Goal: Transaction & Acquisition: Purchase product/service

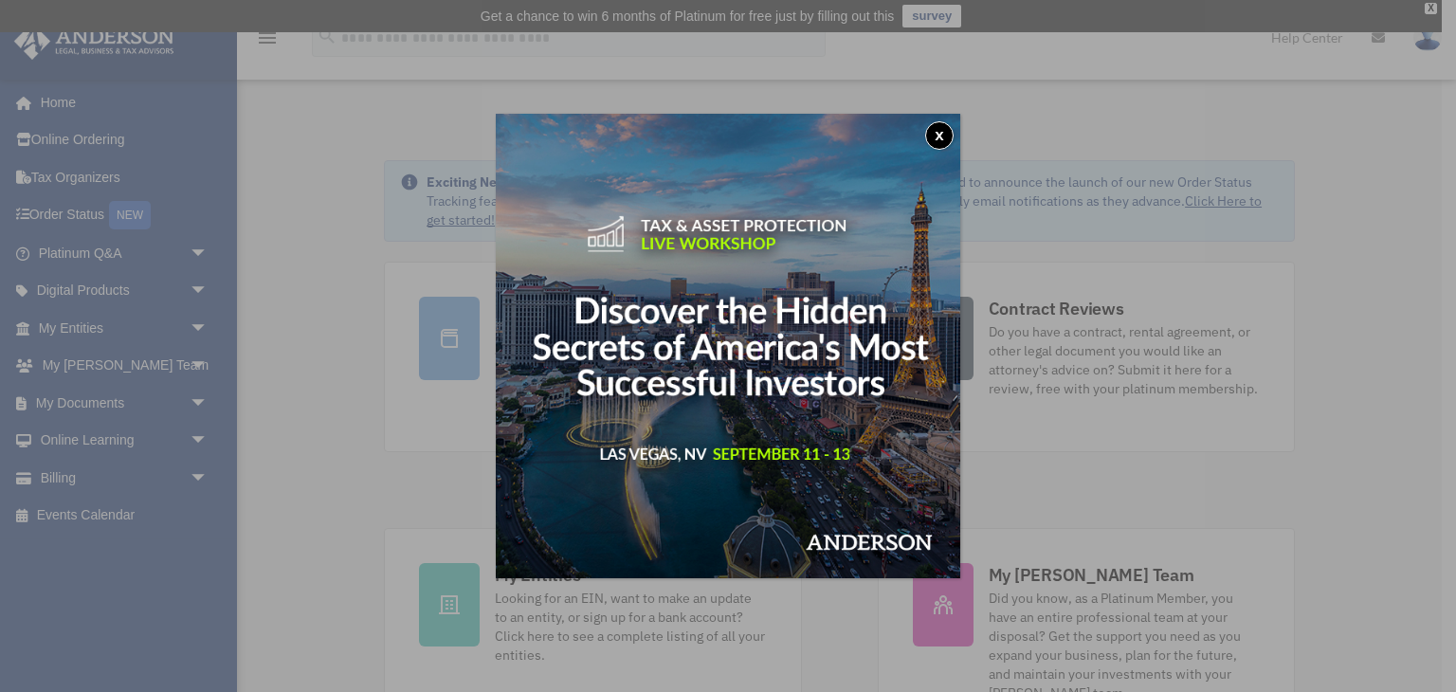
click at [947, 137] on button "x" at bounding box center [939, 135] width 28 height 28
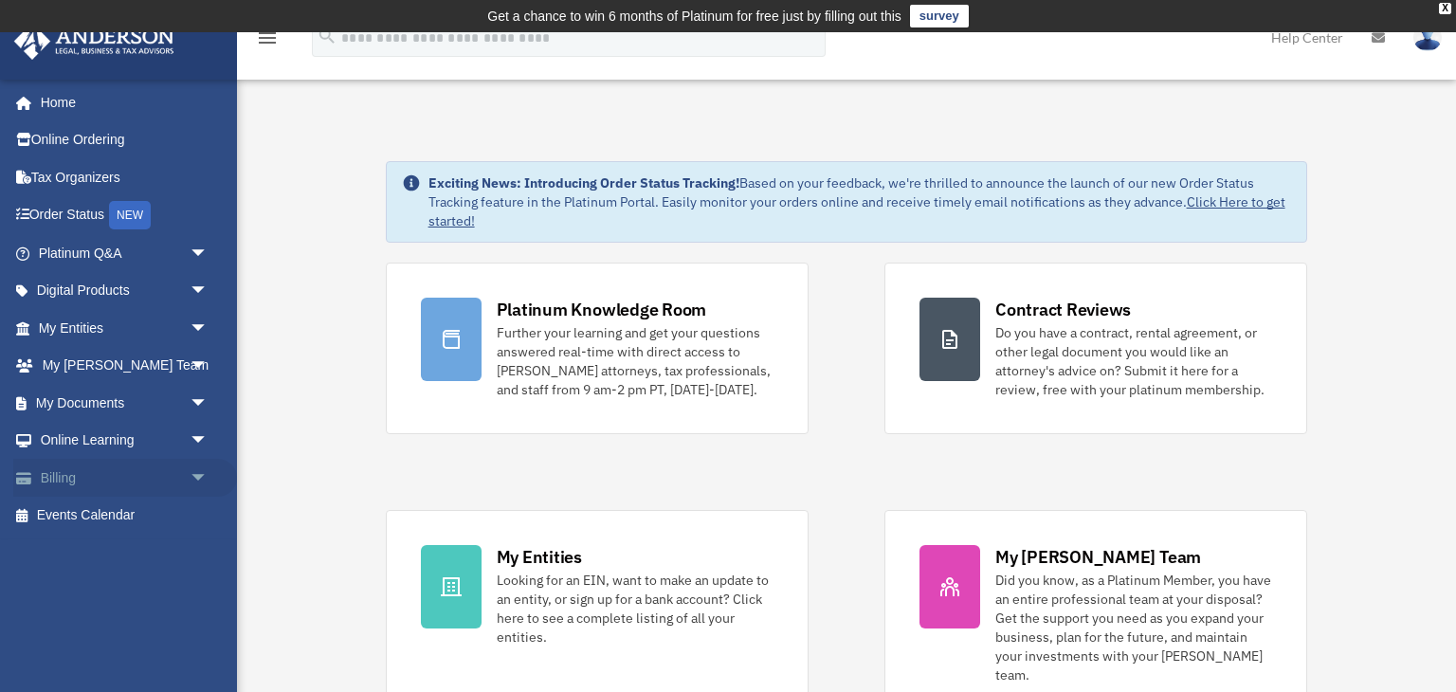
click at [58, 485] on link "Billing arrow_drop_down" at bounding box center [125, 478] width 224 height 38
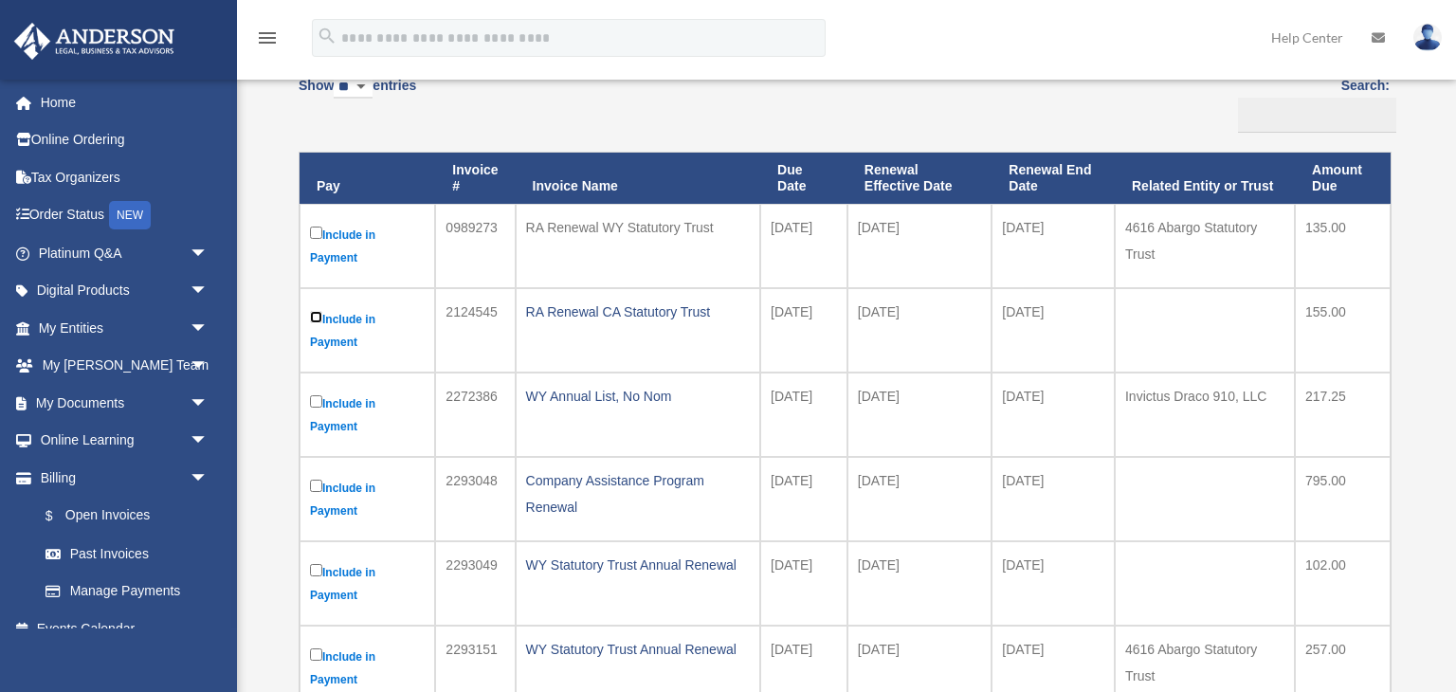
scroll to position [219, 0]
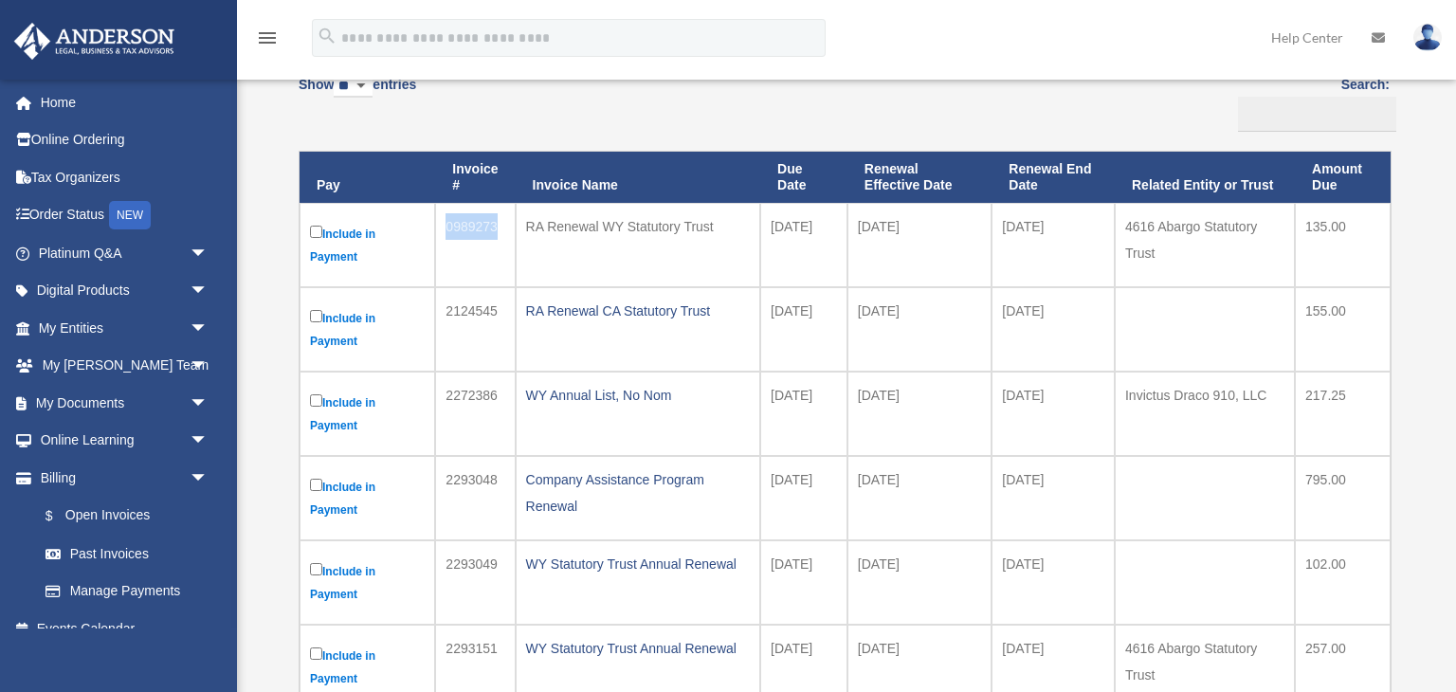
drag, startPoint x: 498, startPoint y: 221, endPoint x: 448, endPoint y: 224, distance: 50.3
click at [448, 224] on td "0989273" at bounding box center [475, 245] width 80 height 84
click at [739, 123] on div "Show ** ** ** *** entries Search: Pay Invoice # Invoice Name Due Date Renewal E…" at bounding box center [844, 589] width 1091 height 1051
click at [689, 224] on div "RA Renewal WY Statutory Trust" at bounding box center [638, 226] width 224 height 27
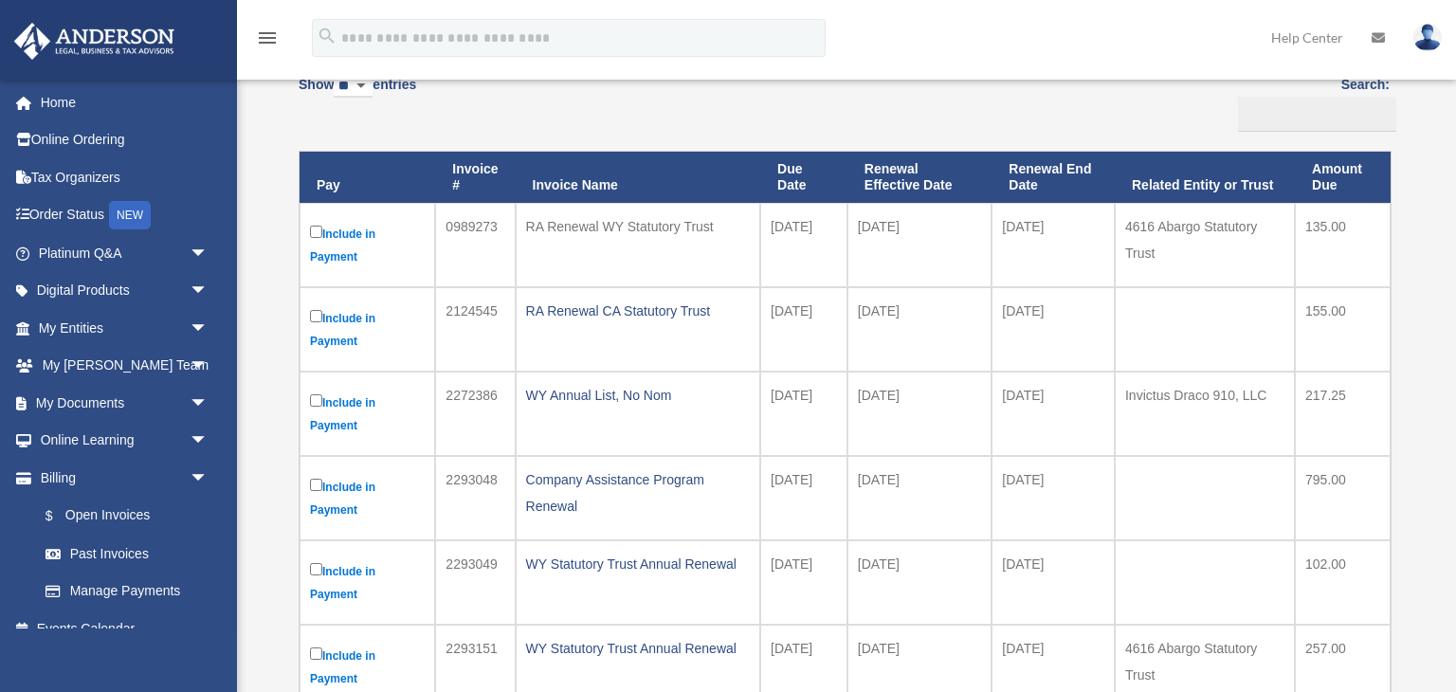
click at [689, 224] on div "RA Renewal WY Statutory Trust" at bounding box center [638, 226] width 224 height 27
click at [571, 234] on div "RA Renewal WY Statutory Trust" at bounding box center [638, 226] width 224 height 27
click at [586, 229] on div "RA Renewal WY Statutory Trust" at bounding box center [638, 226] width 224 height 27
click at [1040, 219] on td "2024-02-28" at bounding box center [1053, 245] width 123 height 84
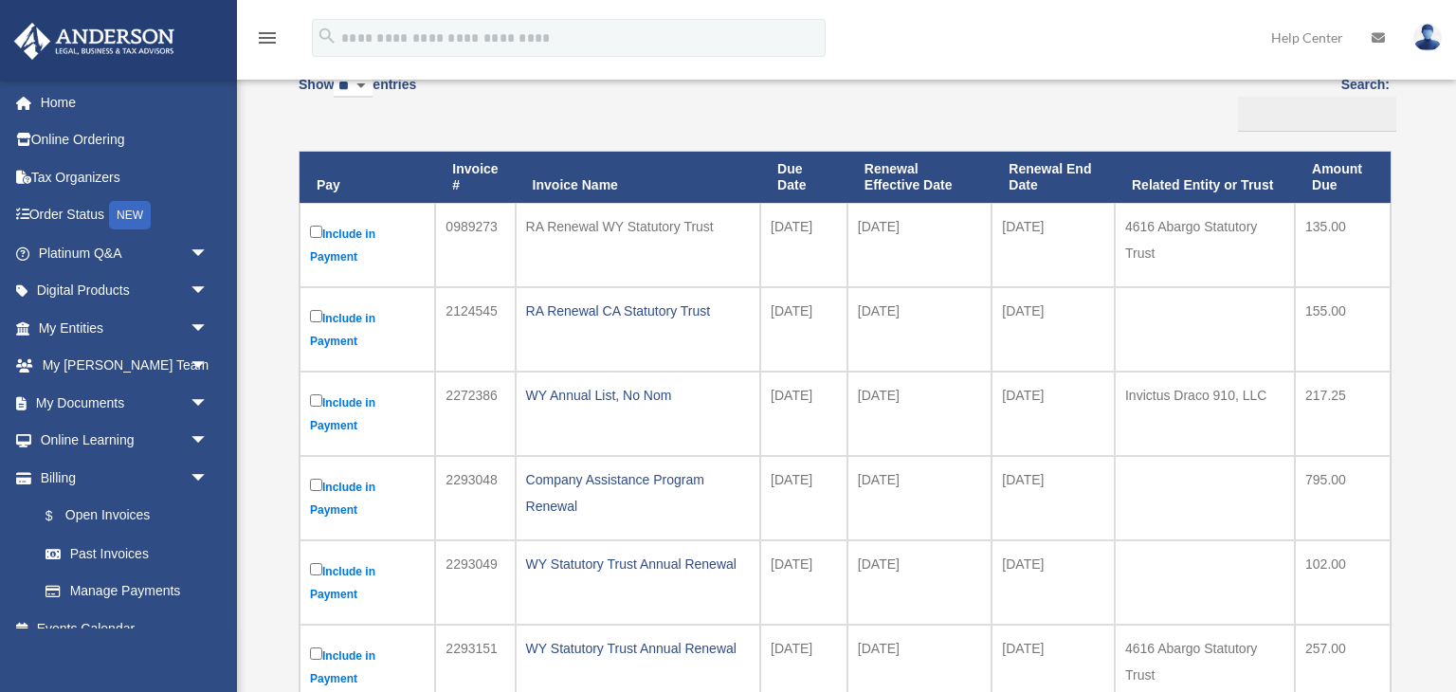
click at [652, 225] on div "RA Renewal WY Statutory Trust" at bounding box center [638, 226] width 224 height 27
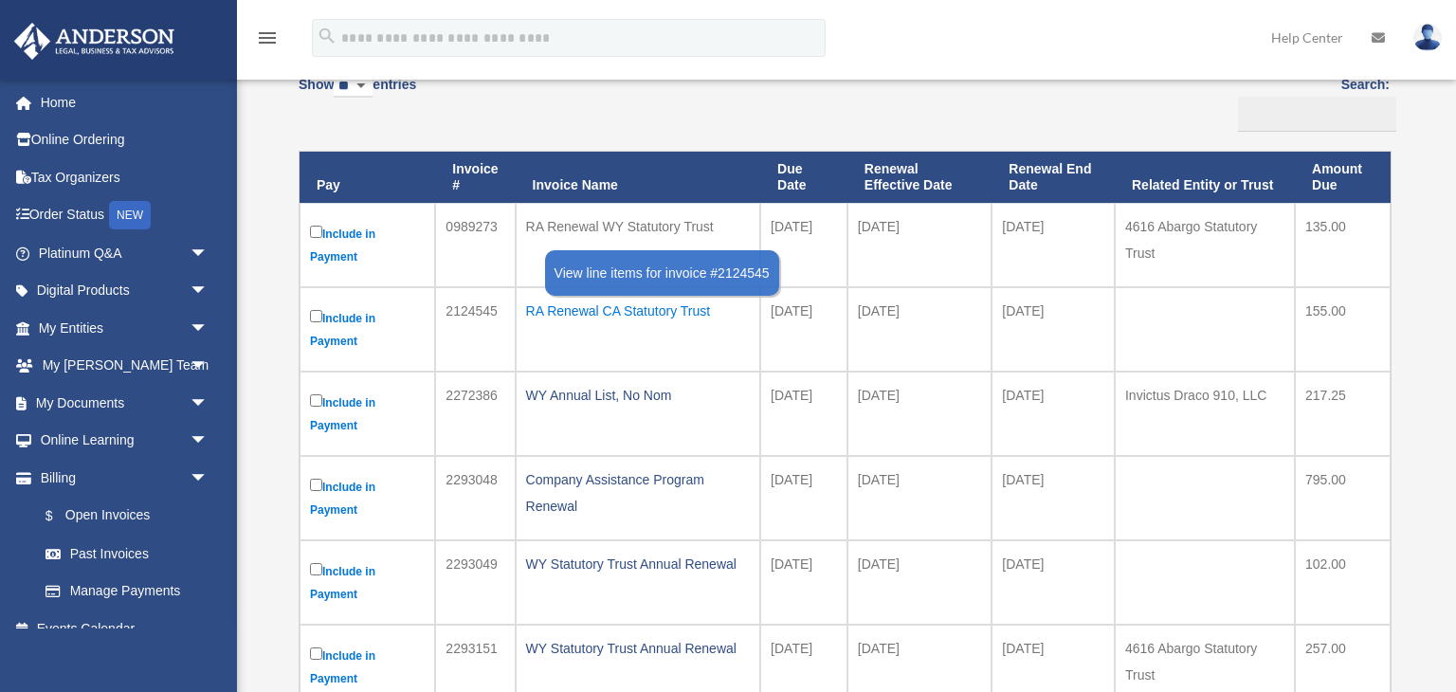
click at [644, 310] on div "RA Renewal CA Statutory Trust" at bounding box center [638, 311] width 224 height 27
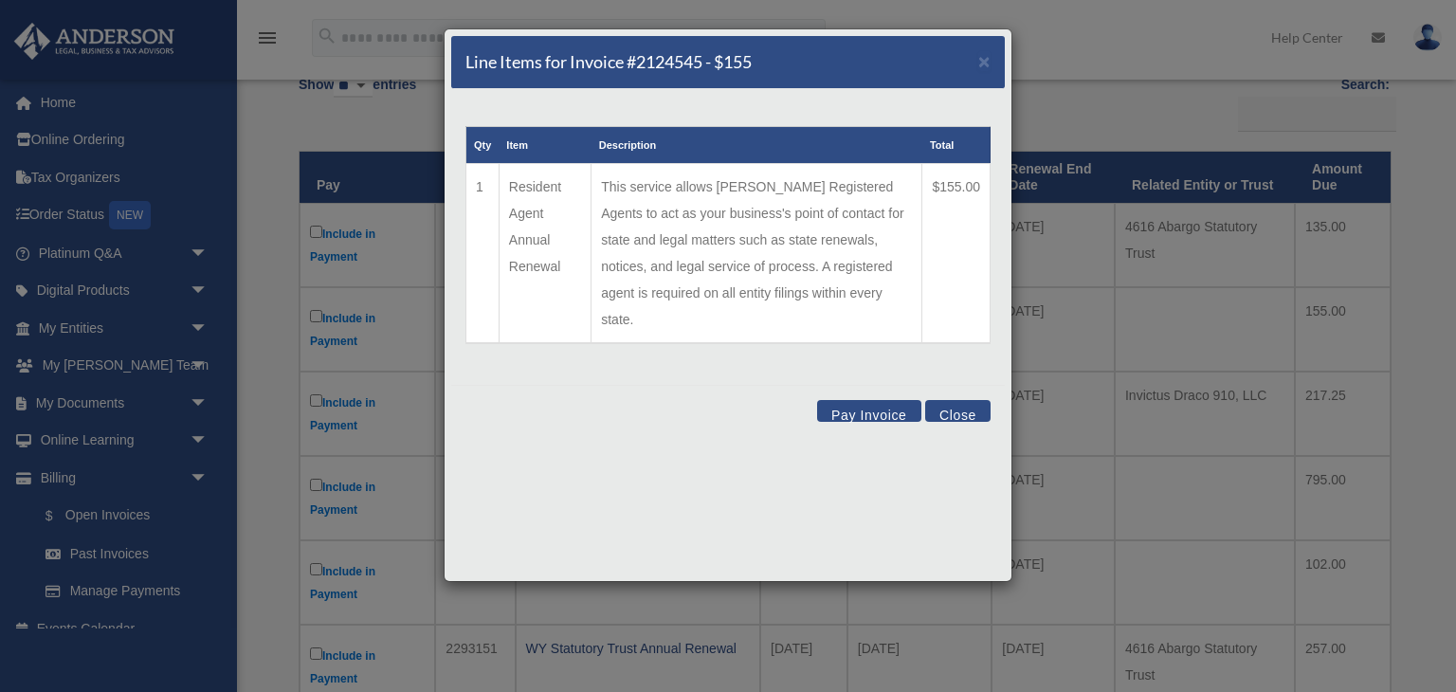
click at [864, 400] on button "Pay Invoice" at bounding box center [869, 411] width 104 height 22
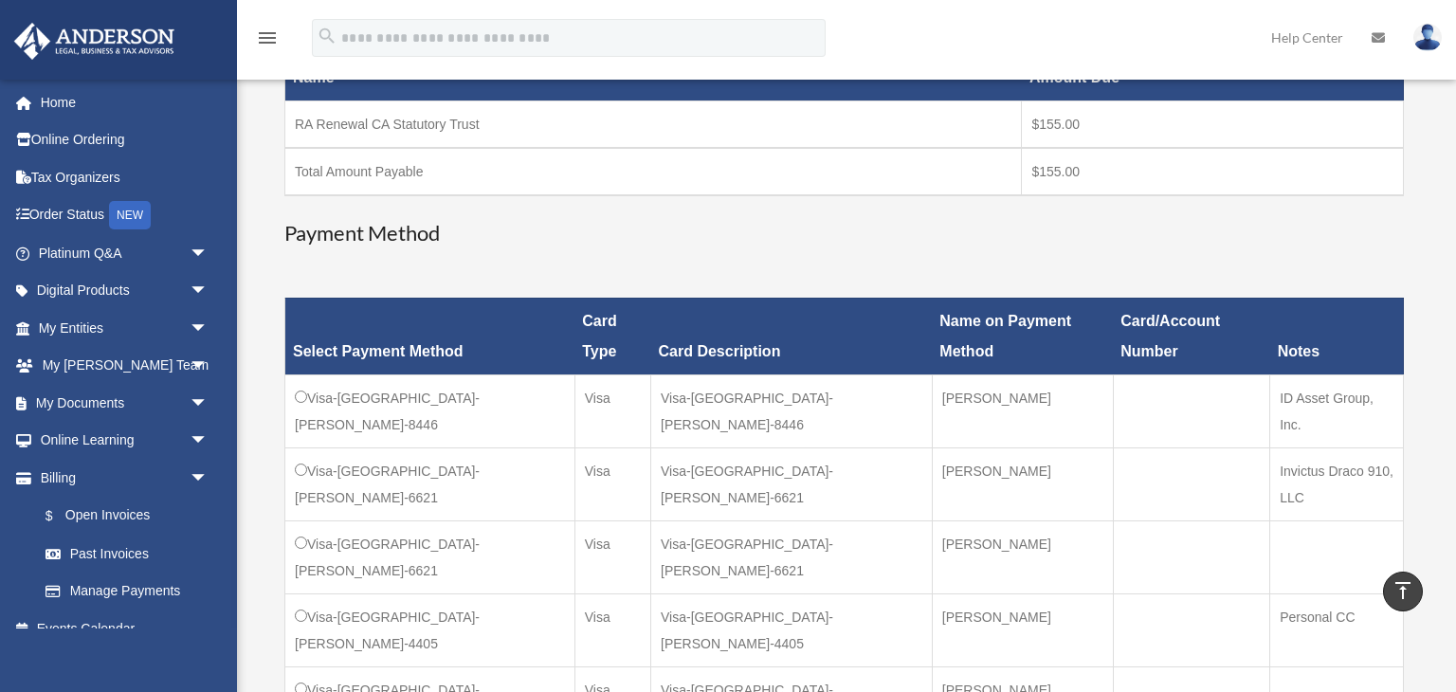
scroll to position [368, 0]
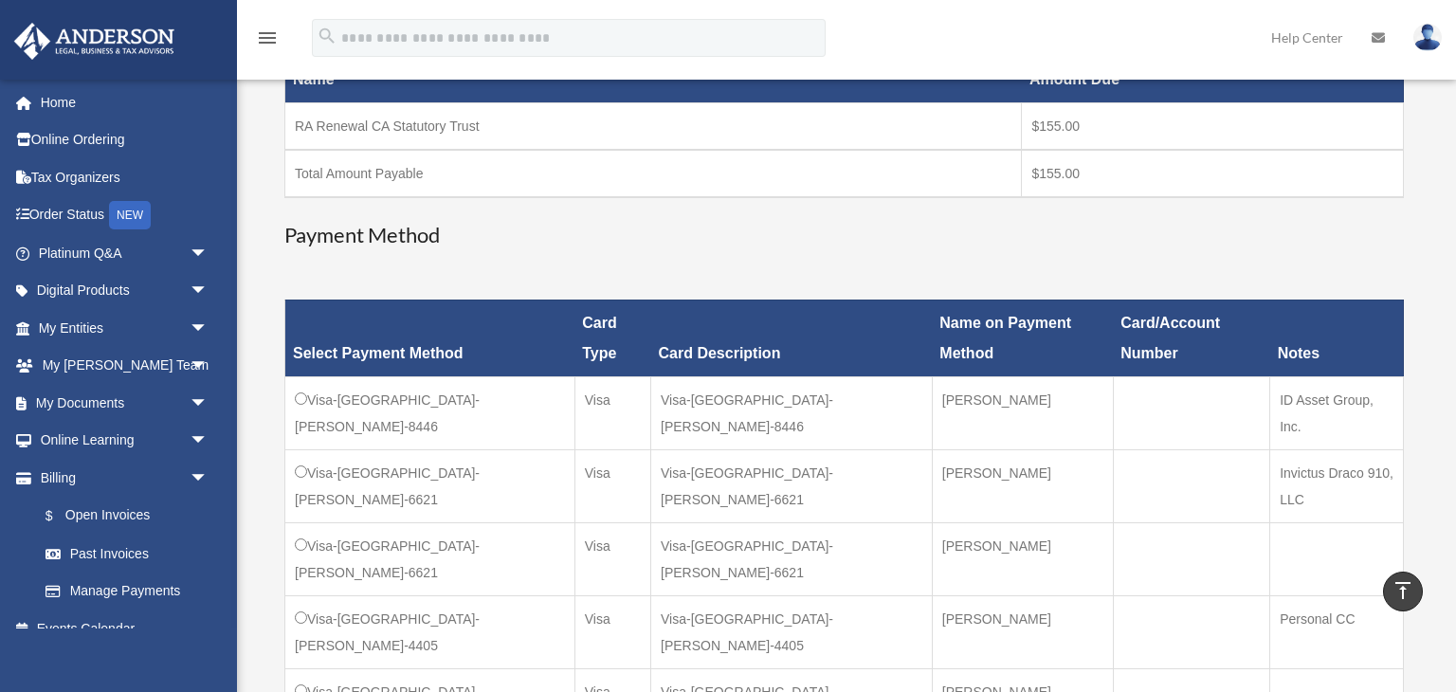
click at [932, 449] on td "Devon Chellevold" at bounding box center [1022, 485] width 181 height 73
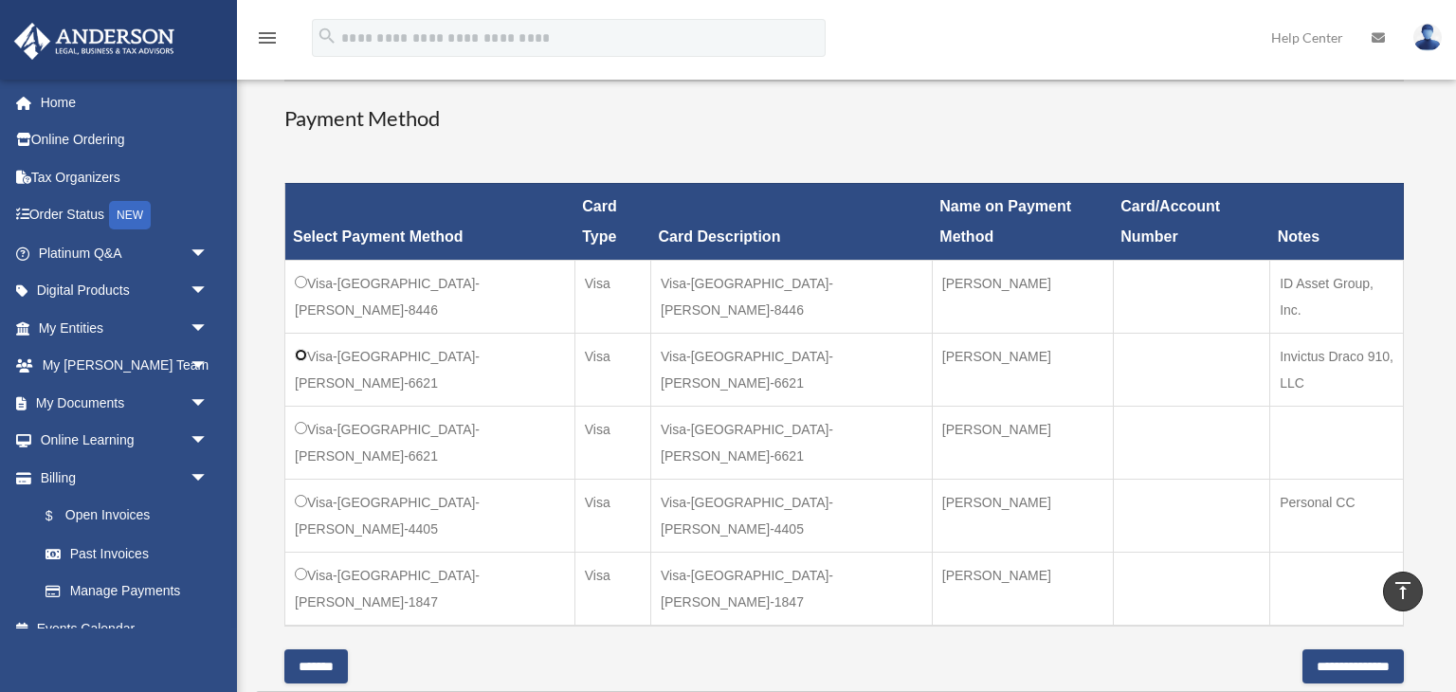
scroll to position [484, 0]
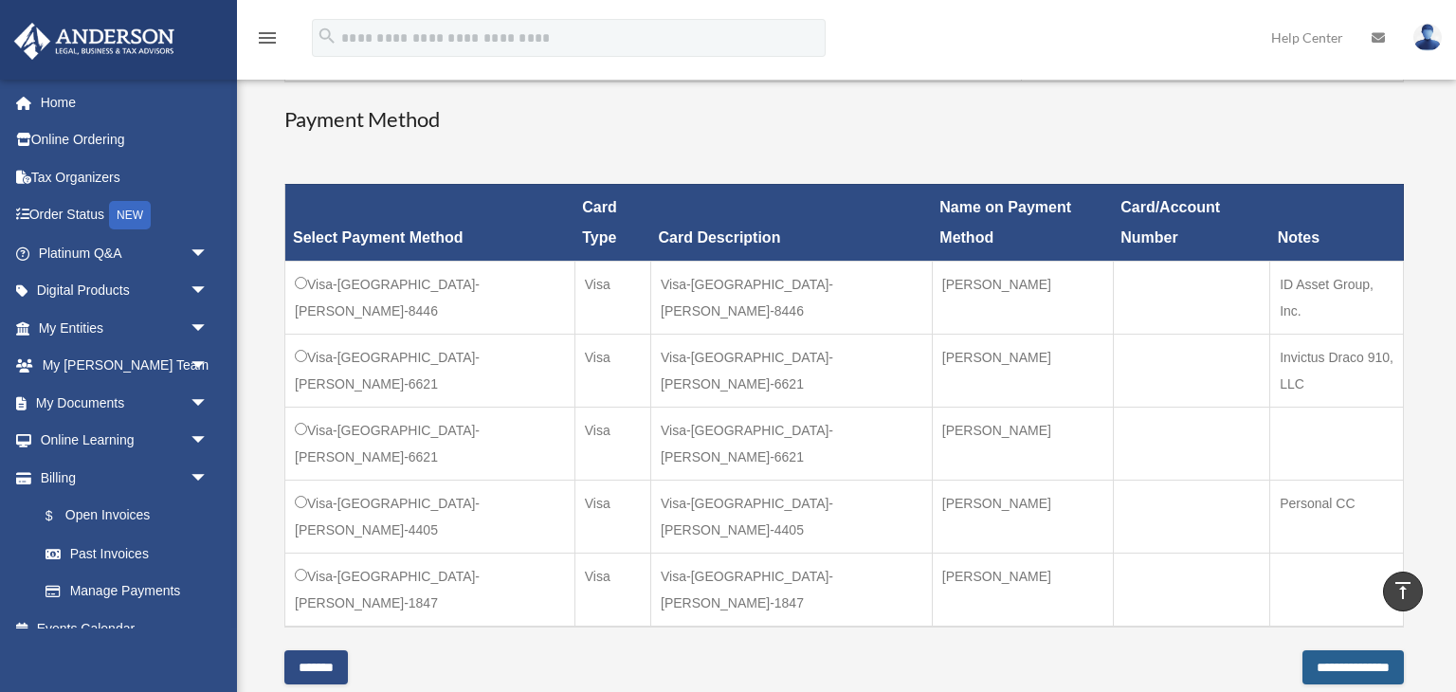
click at [1307, 650] on input "**********" at bounding box center [1353, 667] width 101 height 34
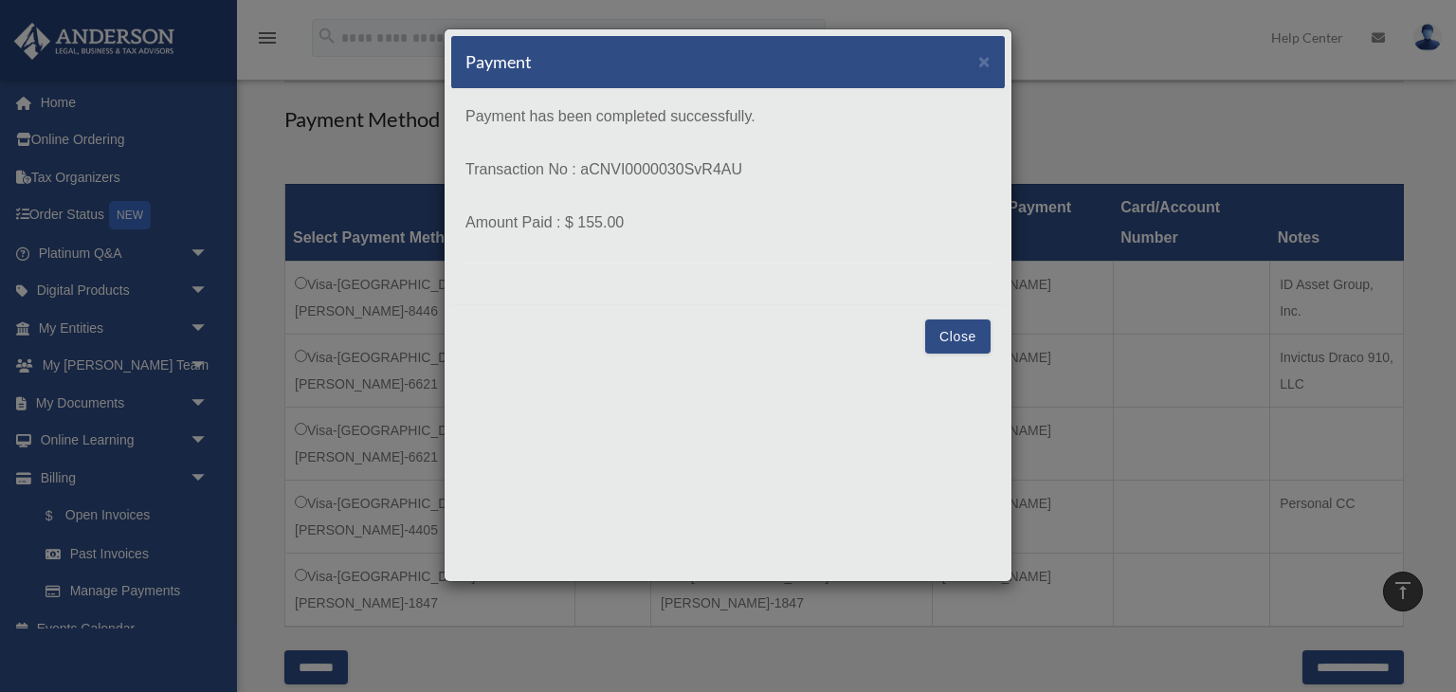
click at [964, 341] on button "Close" at bounding box center [957, 337] width 65 height 34
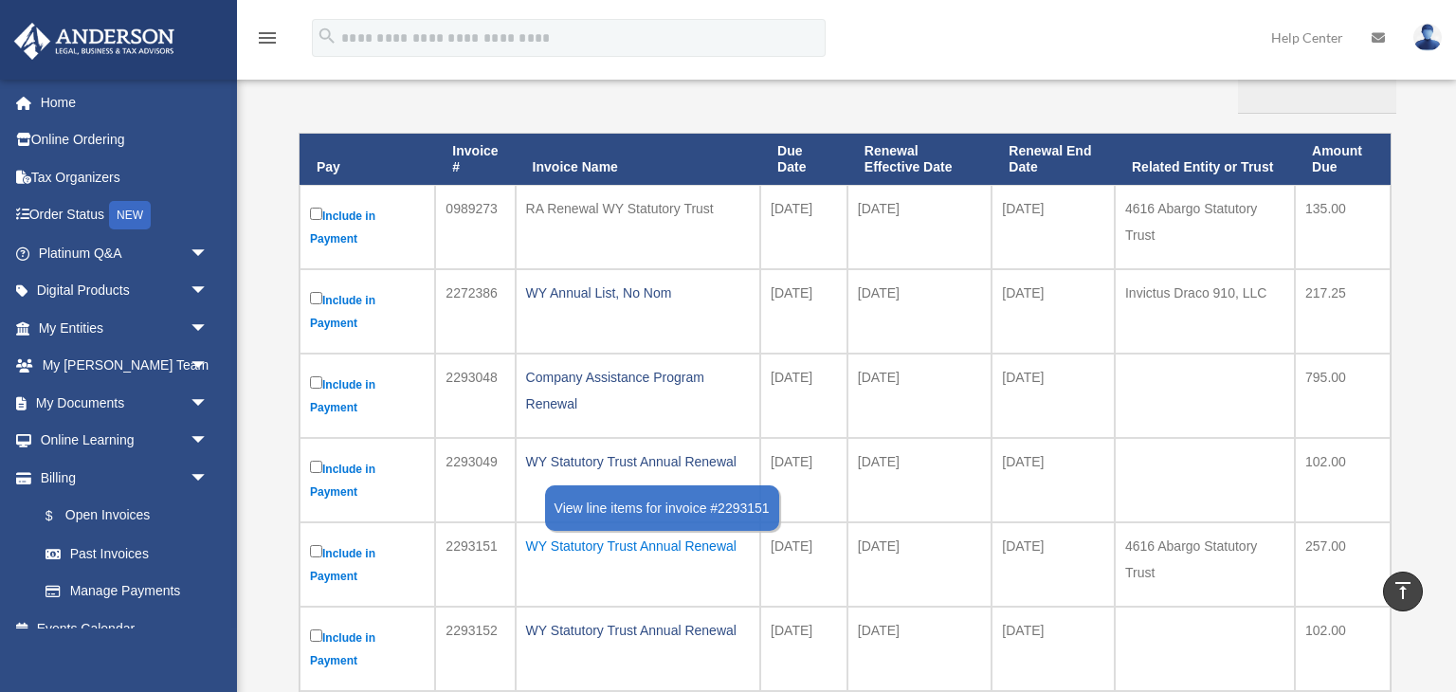
scroll to position [229, 0]
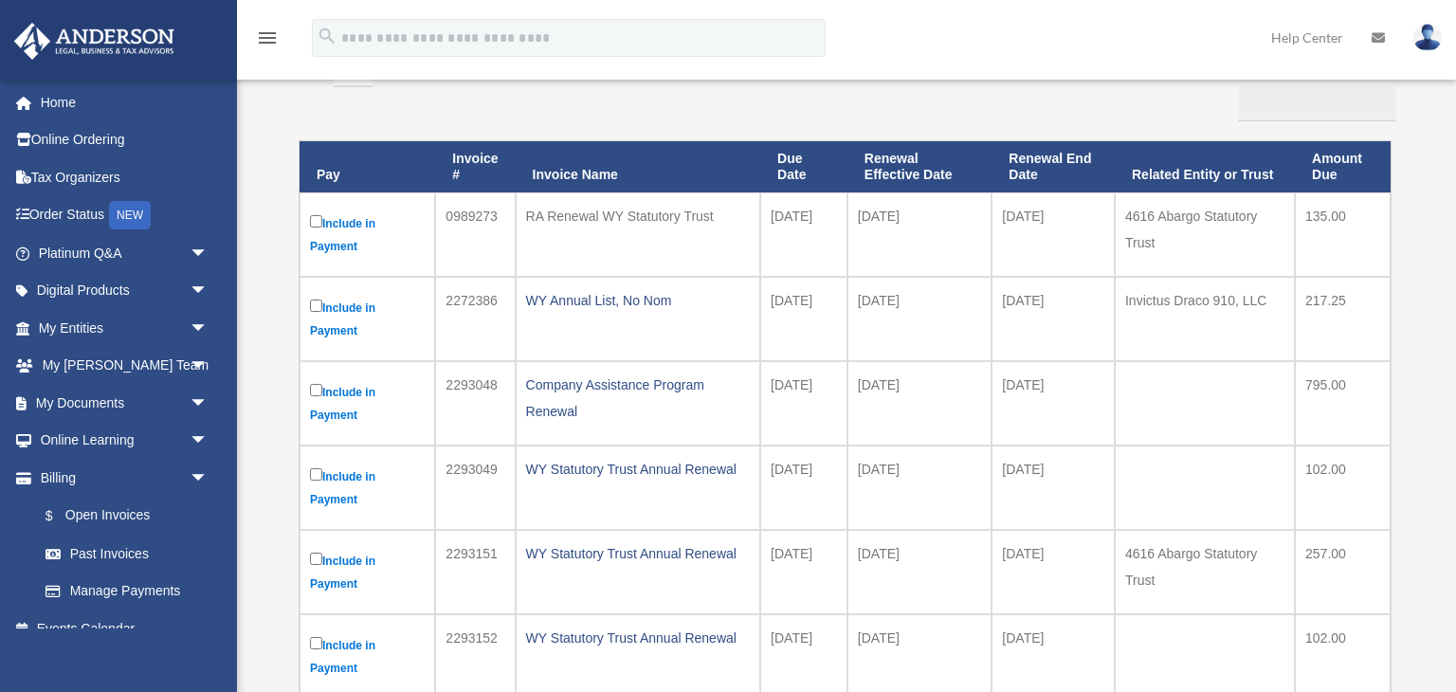
click at [665, 214] on div "RA Renewal WY Statutory Trust" at bounding box center [638, 216] width 224 height 27
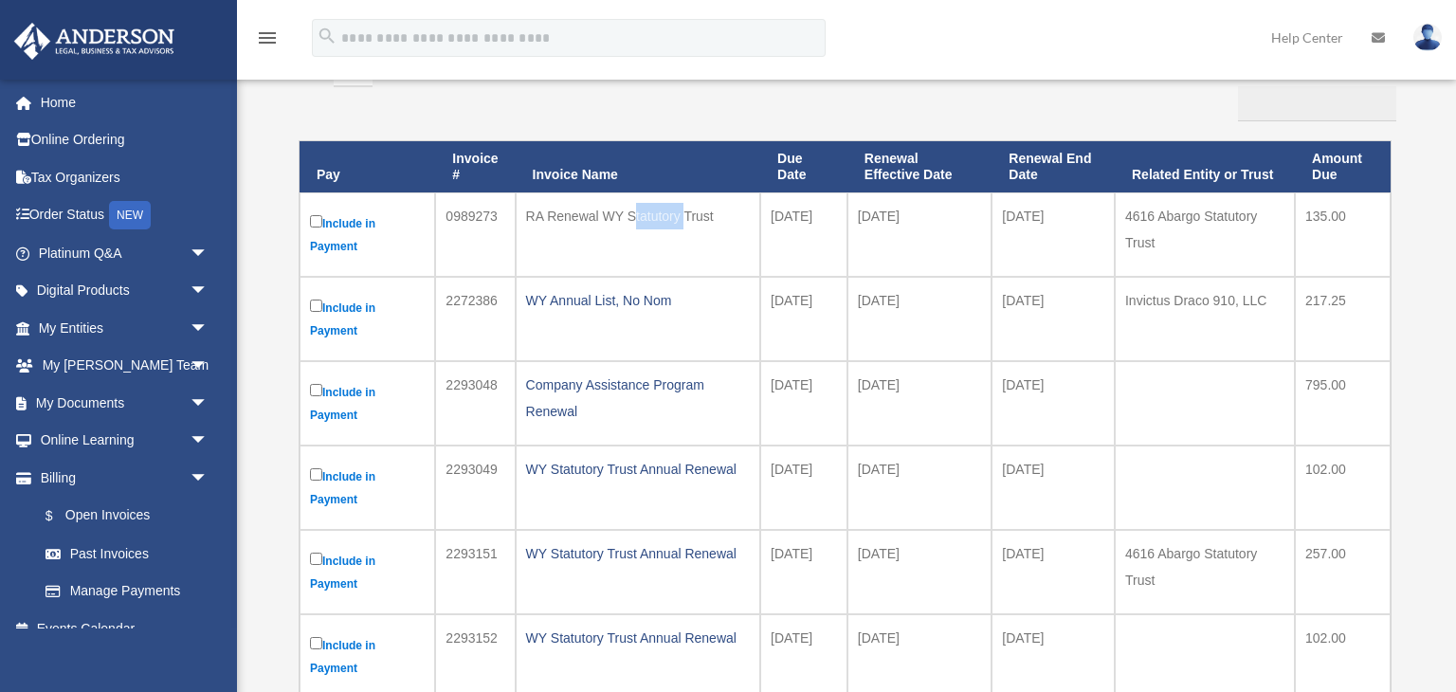
click at [665, 214] on div "RA Renewal WY Statutory Trust" at bounding box center [638, 216] width 224 height 27
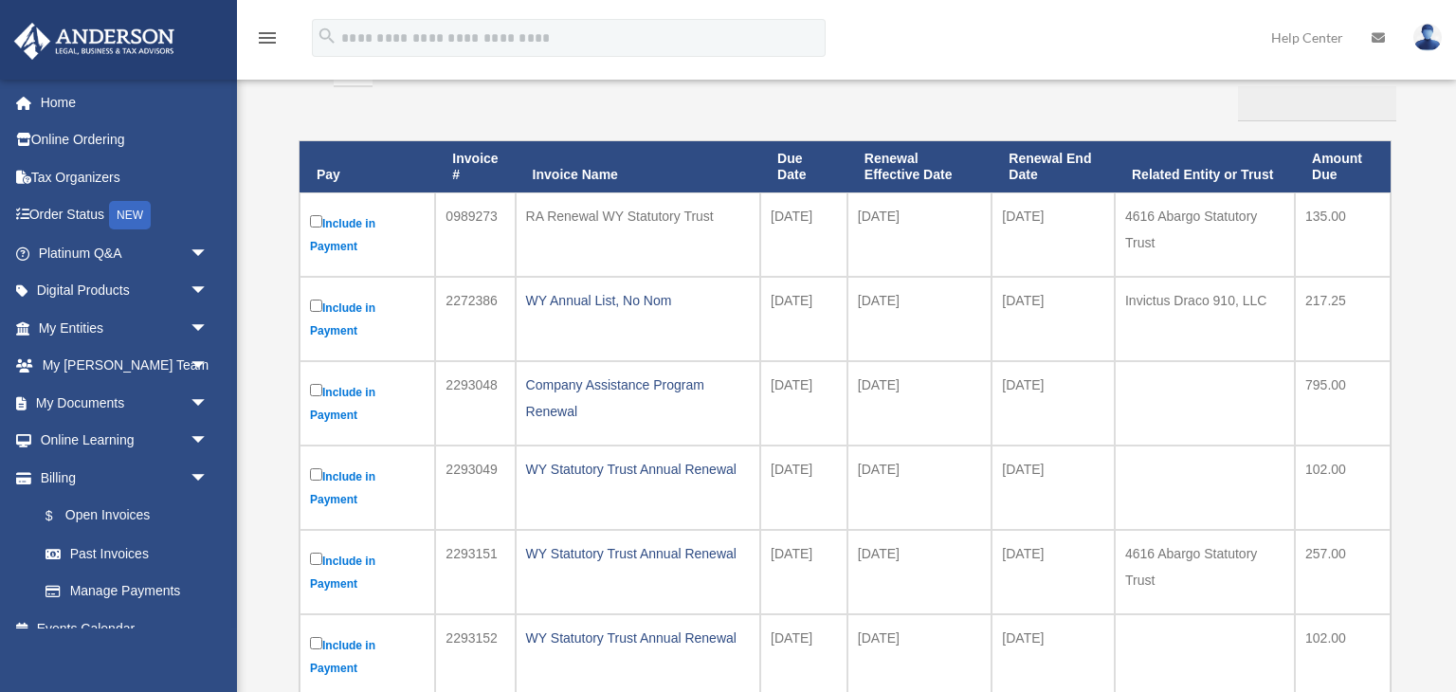
click at [665, 214] on div "RA Renewal WY Statutory Trust" at bounding box center [638, 216] width 224 height 27
